Goal: Communication & Community: Answer question/provide support

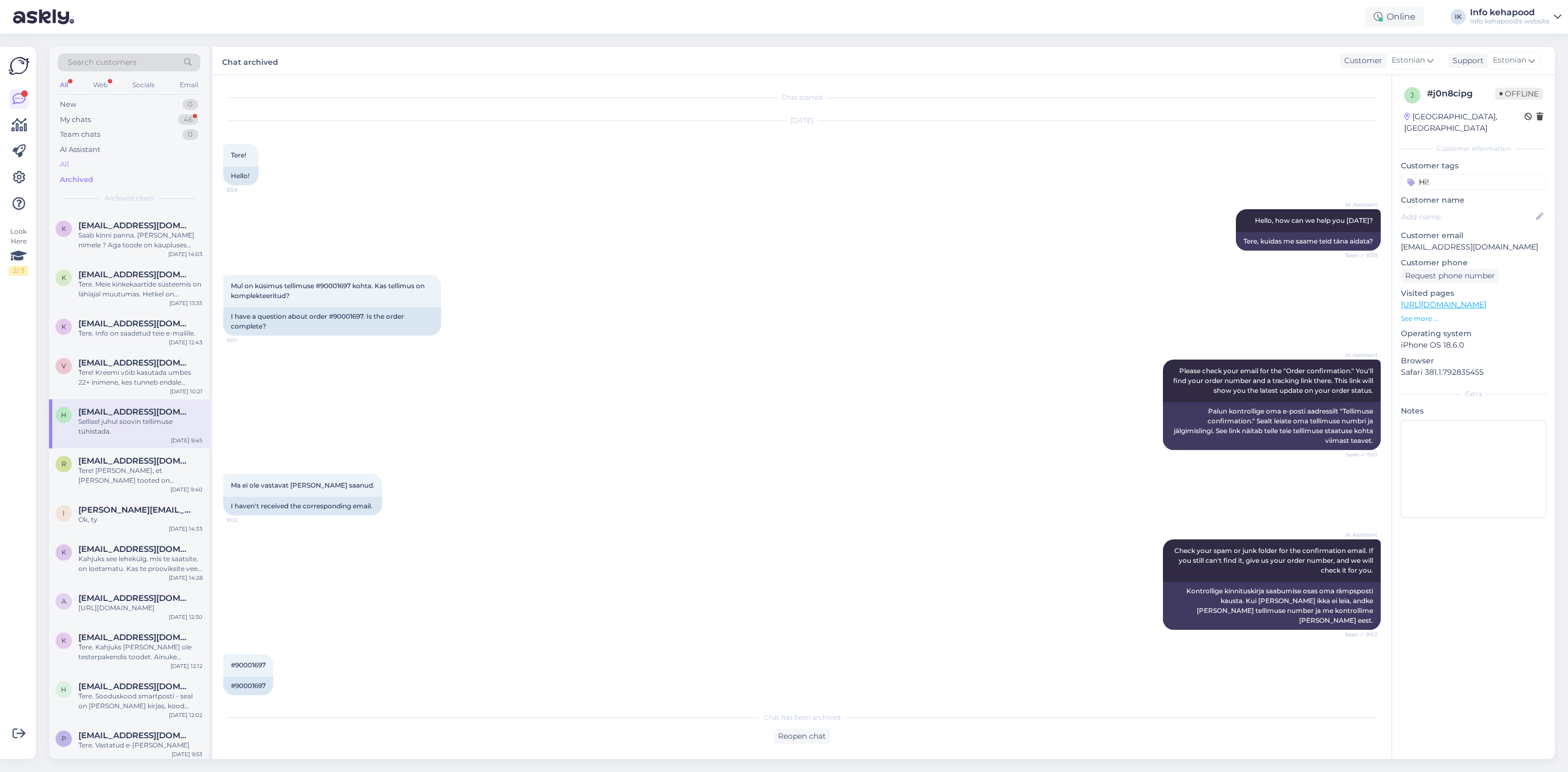
scroll to position [817, 0]
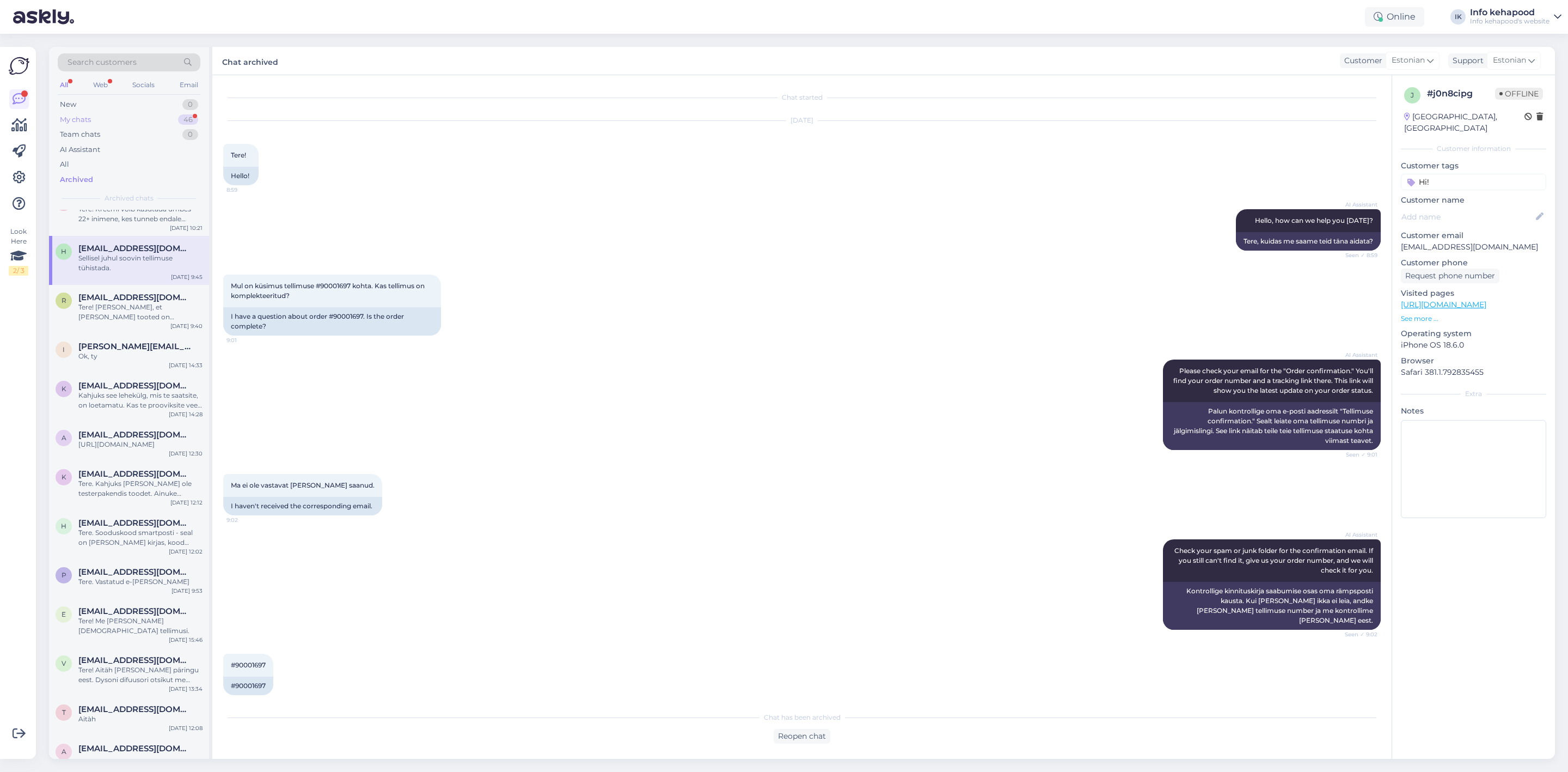
click at [148, 117] on div "My chats 46" at bounding box center [129, 120] width 143 height 16
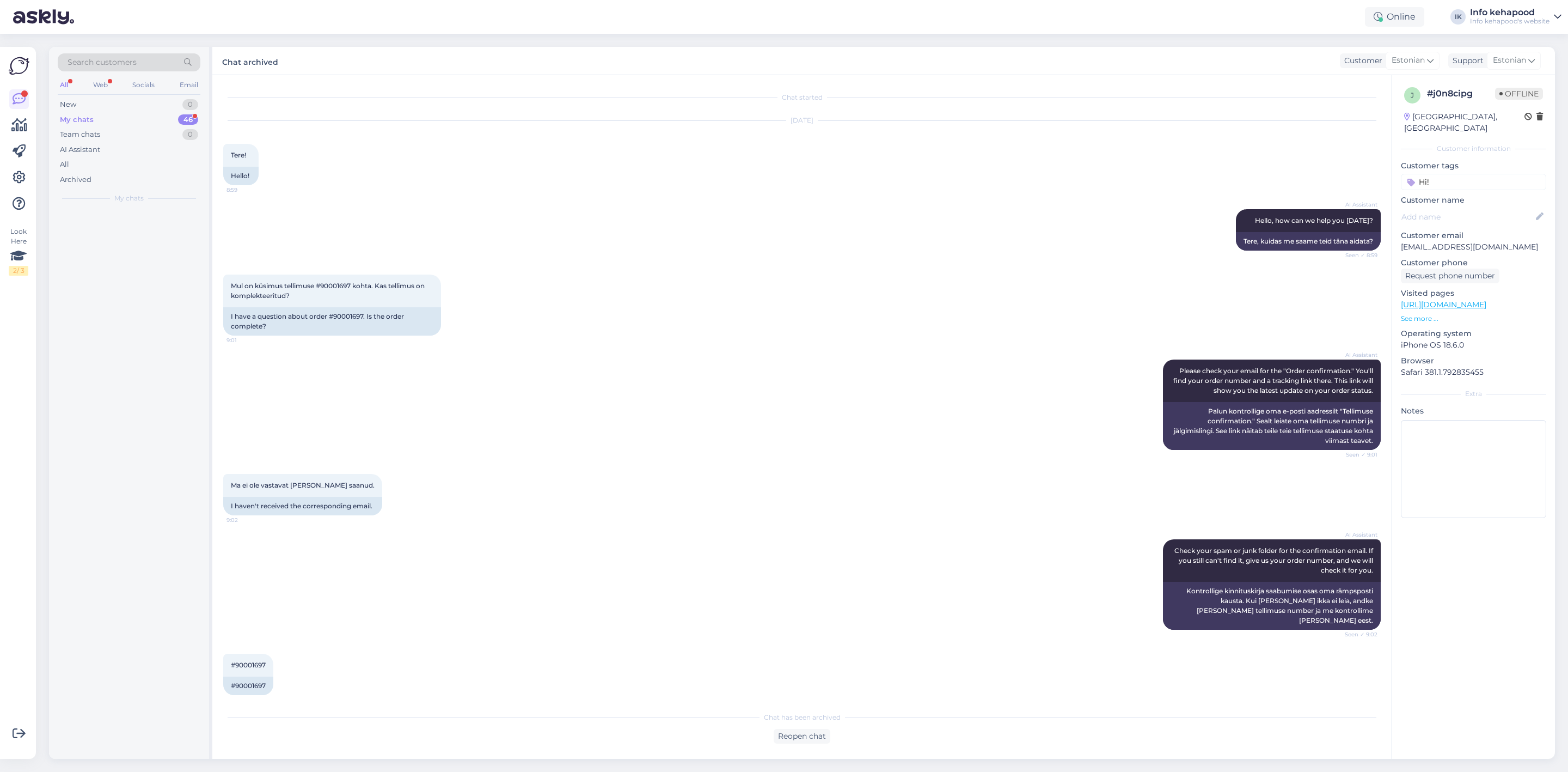
scroll to position [0, 0]
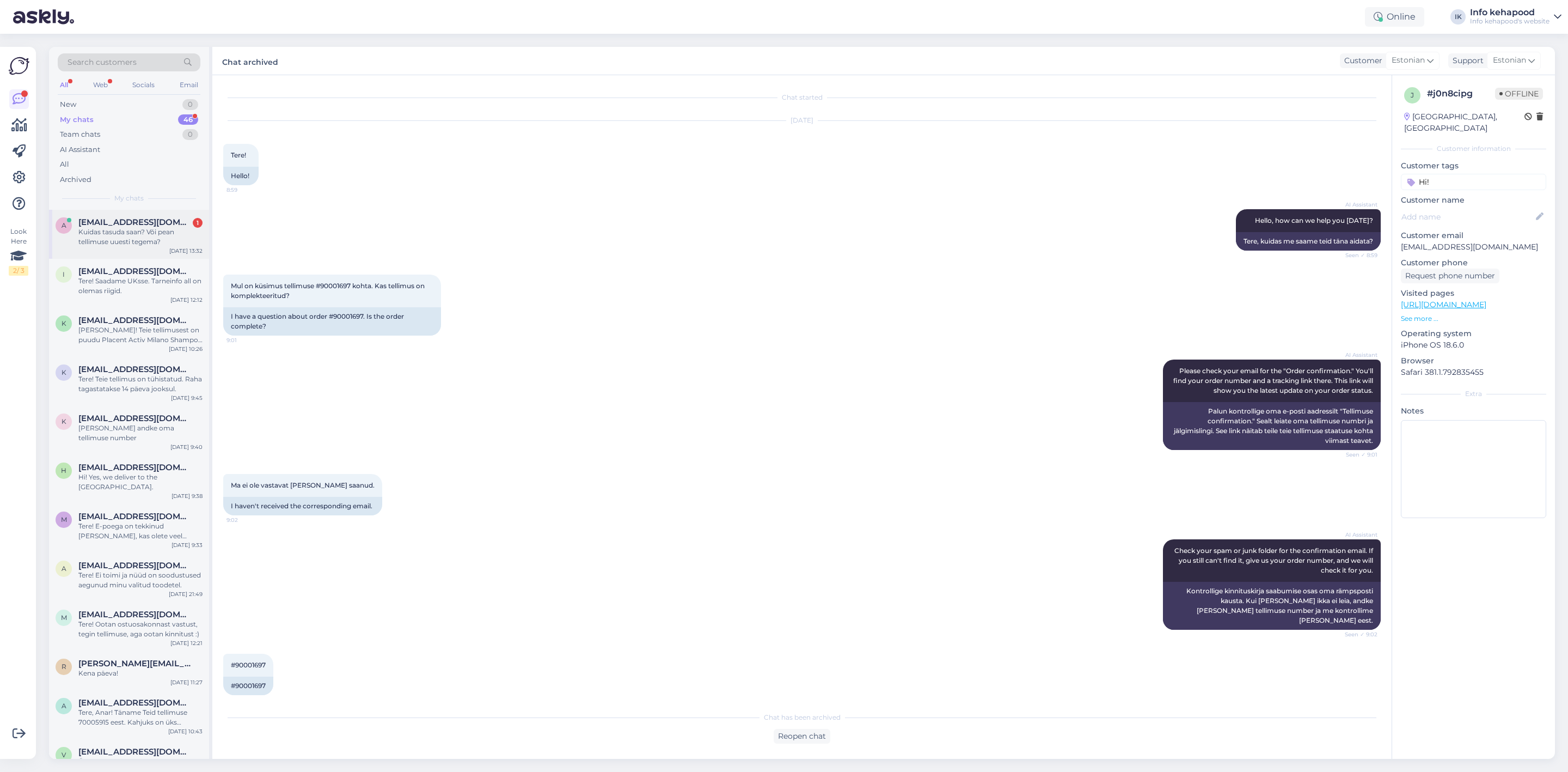
click at [134, 215] on div "a [EMAIL_ADDRESS][DOMAIN_NAME] 1 Kuidas tasuda saan? Või pean tellimuse uuesti …" at bounding box center [129, 234] width 160 height 49
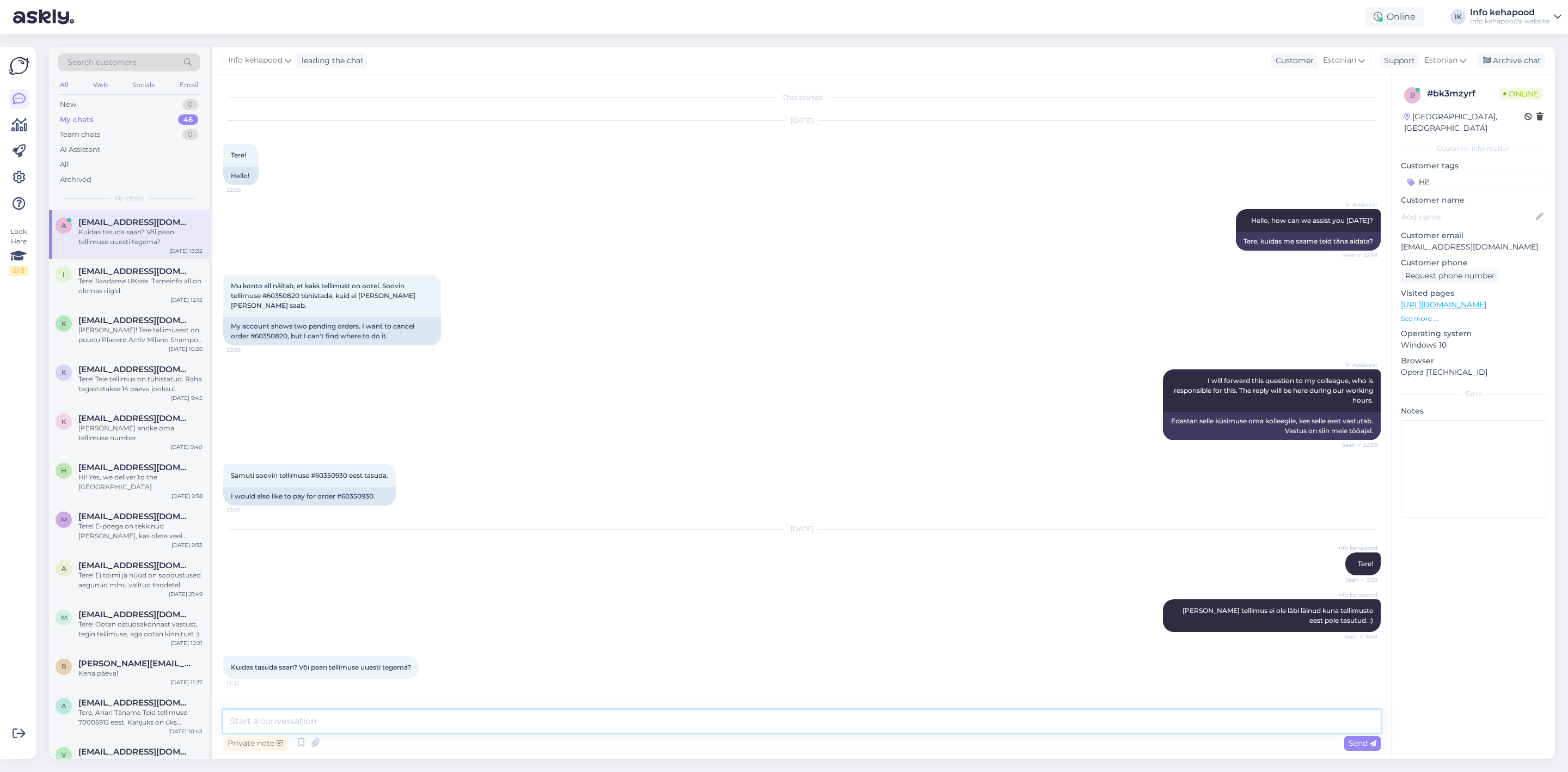
click at [775, 731] on textarea at bounding box center [802, 721] width 1158 height 23
type textarea "Palun tehke uus tellimus"
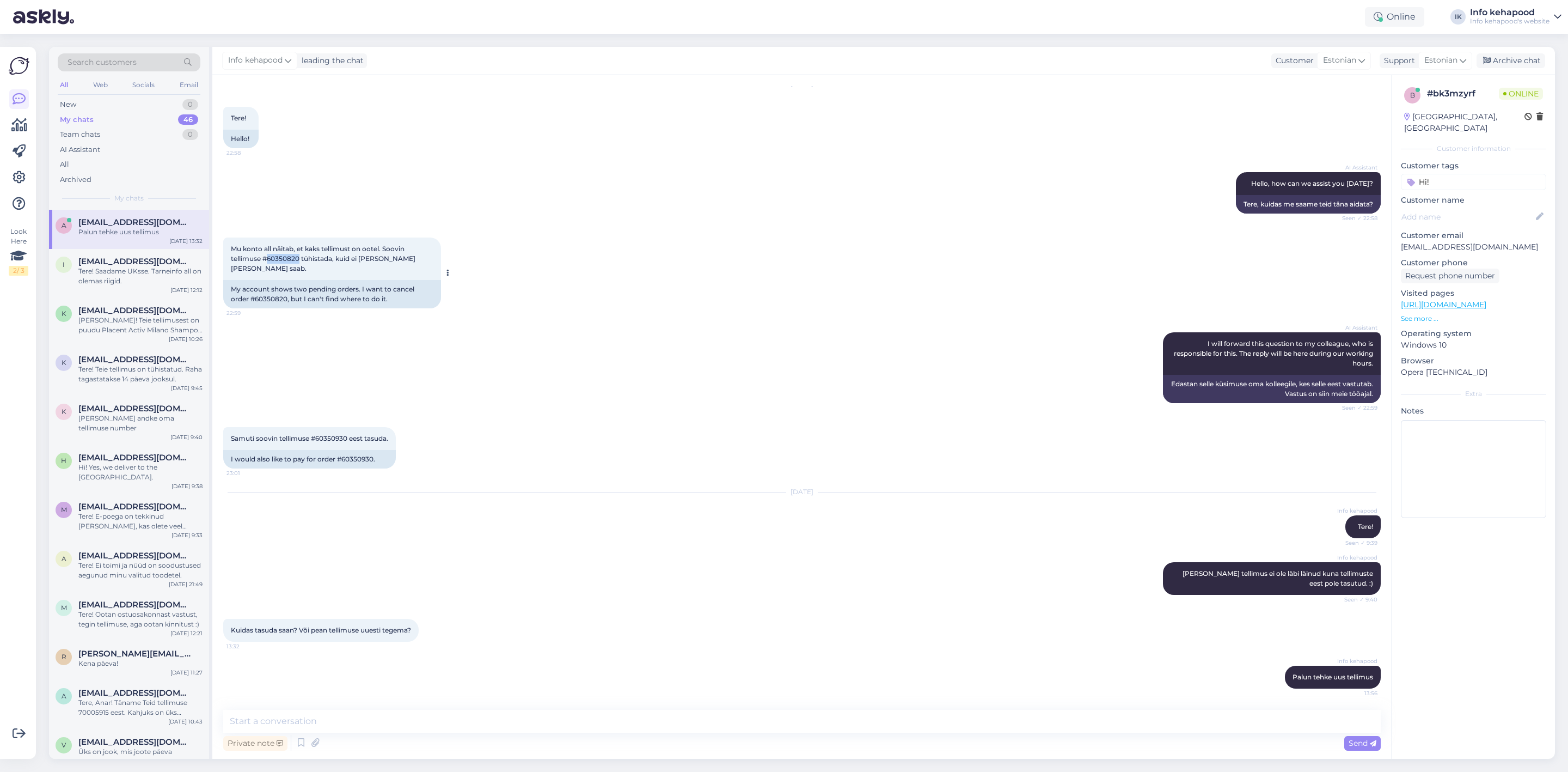
drag, startPoint x: 269, startPoint y: 259, endPoint x: 300, endPoint y: 262, distance: 31.1
click at [300, 262] on span "Mu konto all näitab, et kaks tellimust on ootel. Soovin tellimuse #60350820 tüh…" at bounding box center [324, 259] width 187 height 28
copy span "60350820"
click at [347, 467] on div "I would also like to pay for order #60350930." at bounding box center [309, 459] width 173 height 19
drag, startPoint x: 341, startPoint y: 459, endPoint x: 372, endPoint y: 456, distance: 31.1
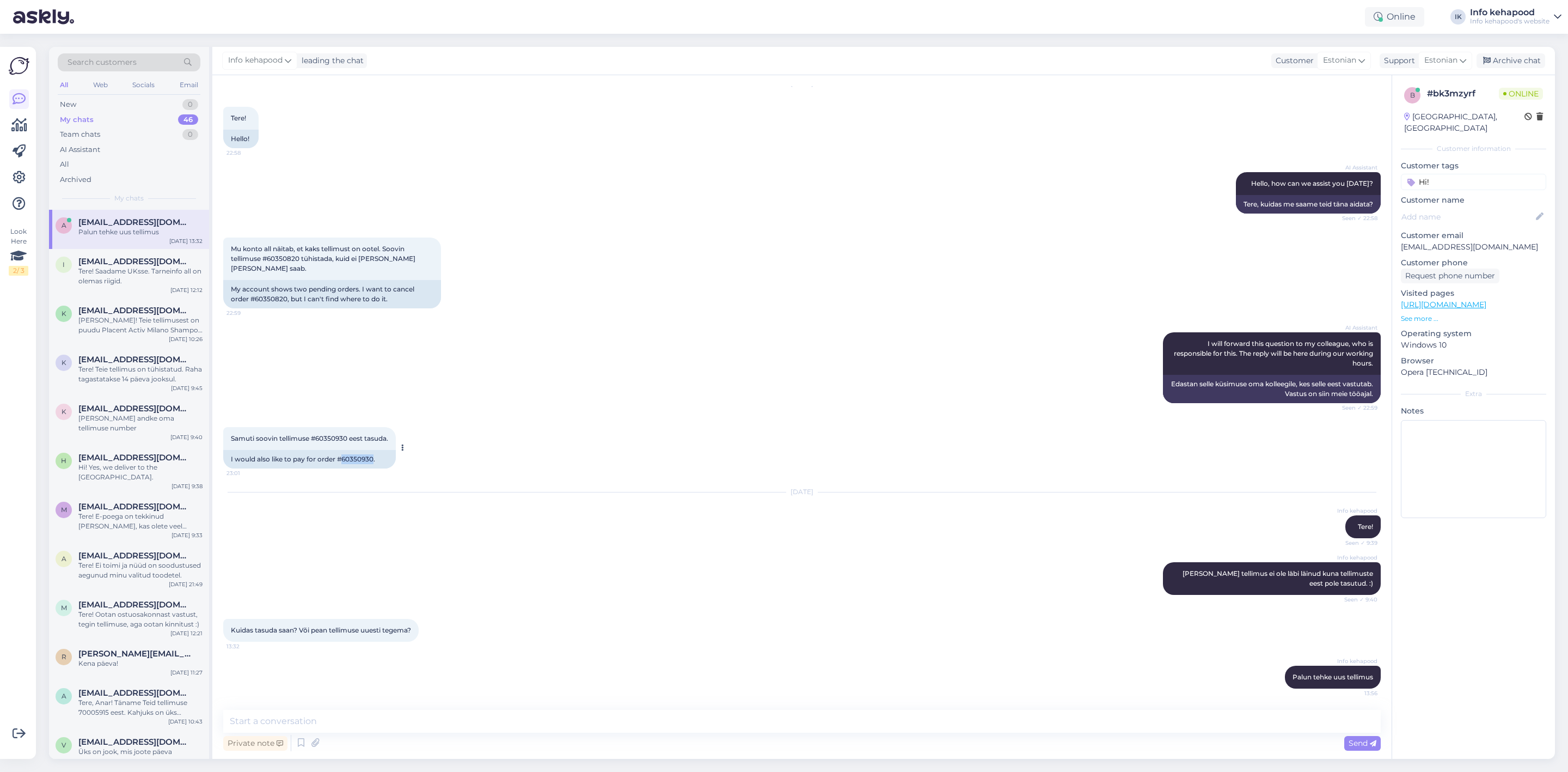
click at [372, 456] on div "I would also like to pay for order #60350930." at bounding box center [309, 459] width 173 height 19
copy div "60350930"
click at [466, 713] on div "Chat started [DATE] Tere! 22:58 Hello! AI Assistant Hello, how can we assist yo…" at bounding box center [802, 416] width 1180 height 684
click at [454, 723] on textarea at bounding box center [802, 721] width 1158 height 23
type textarea ":)"
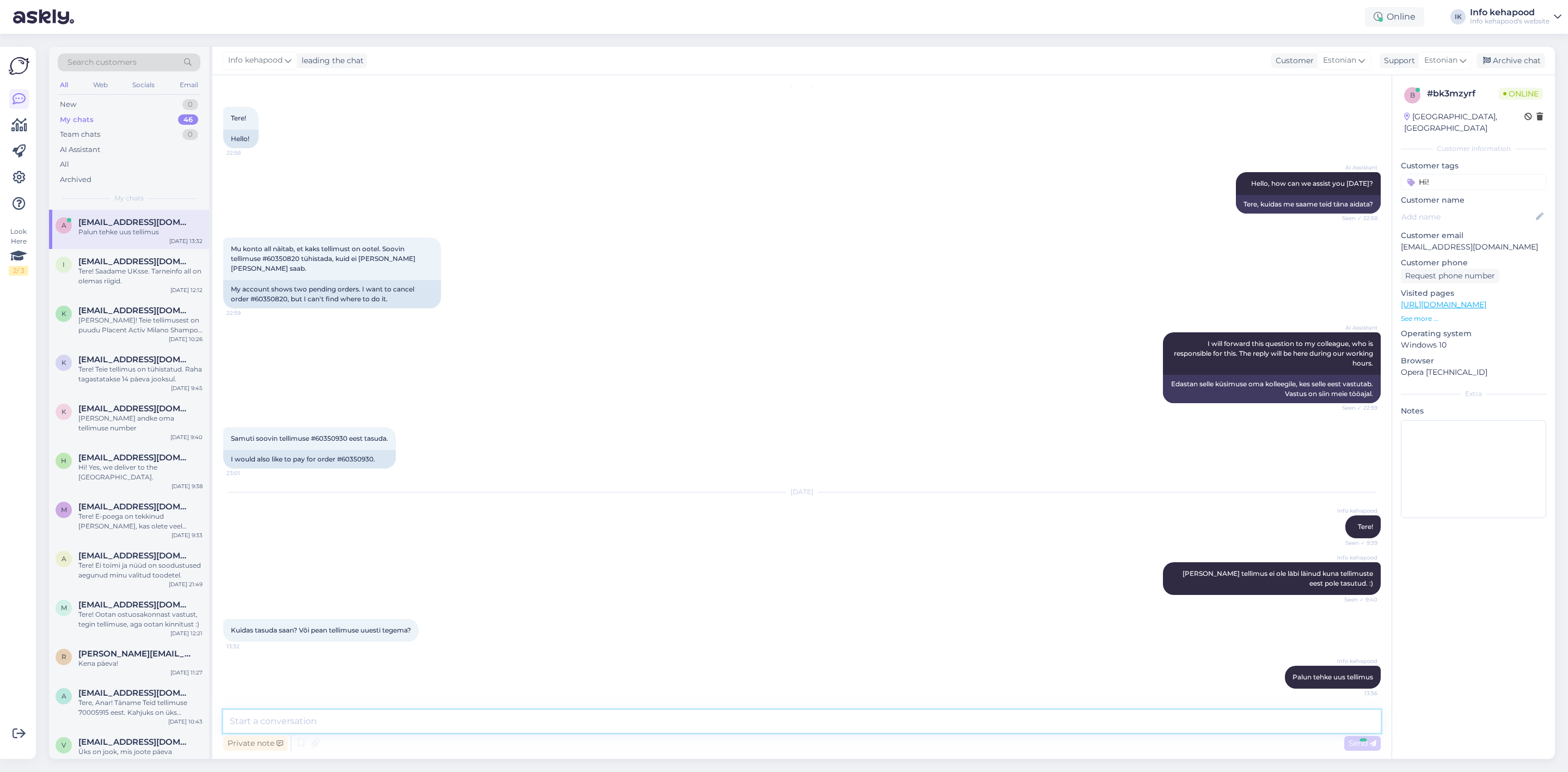
scroll to position [84, 0]
